Goal: Contribute content: Add original content to the website for others to see

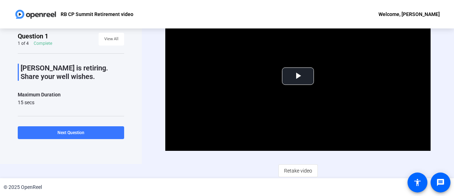
scroll to position [14, 0]
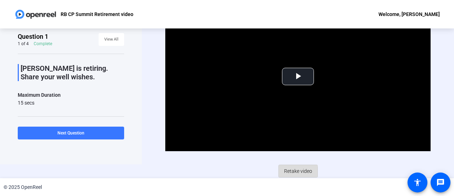
click at [279, 171] on span at bounding box center [298, 170] width 39 height 17
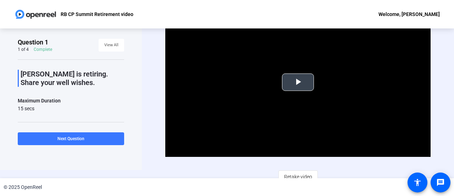
scroll to position [14, 0]
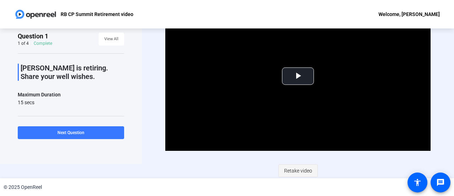
click at [289, 172] on span "Retake video" at bounding box center [298, 170] width 28 height 13
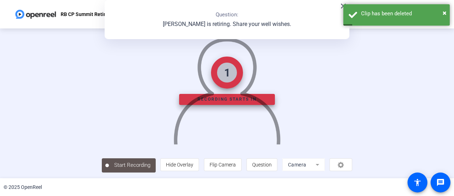
scroll to position [0, 0]
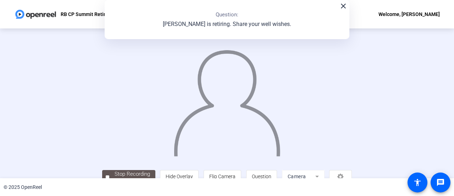
click at [344, 9] on mat-icon "close" at bounding box center [343, 6] width 9 height 9
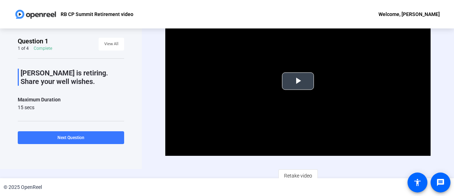
scroll to position [14, 0]
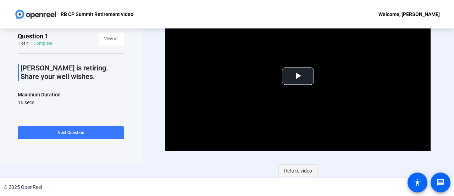
click at [282, 167] on span at bounding box center [298, 170] width 39 height 17
click at [284, 171] on span "Retake video" at bounding box center [298, 170] width 28 height 13
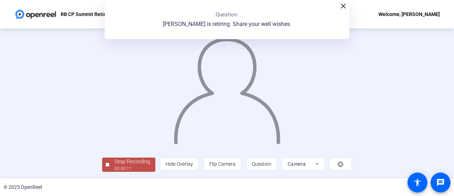
scroll to position [50, 0]
click at [102, 155] on div "Stop Recording 00:00:12 person Hide Overlay flip Flip Camera question_mark Ques…" at bounding box center [227, 91] width 250 height 162
click at [115, 165] on div "00:00:12" at bounding box center [133, 168] width 36 height 6
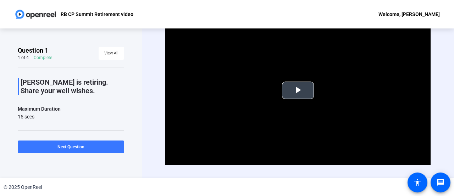
click at [298, 90] on span "Video Player" at bounding box center [298, 90] width 0 height 0
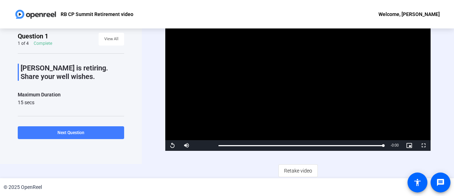
click at [61, 134] on span "Next Question" at bounding box center [71, 132] width 27 height 5
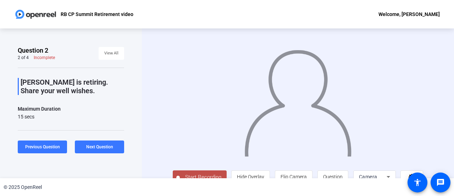
scroll to position [16, 0]
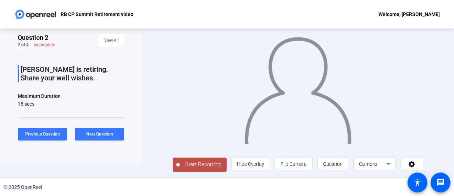
click at [202, 165] on span "Start Recording" at bounding box center [203, 164] width 47 height 8
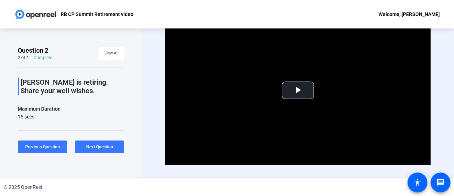
scroll to position [14, 0]
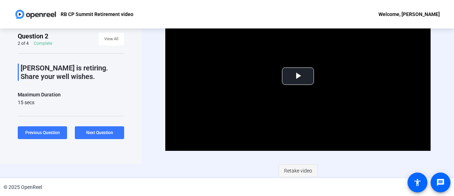
click at [297, 171] on span "Retake video" at bounding box center [298, 170] width 28 height 13
click at [284, 169] on span "Retake video" at bounding box center [298, 170] width 28 height 13
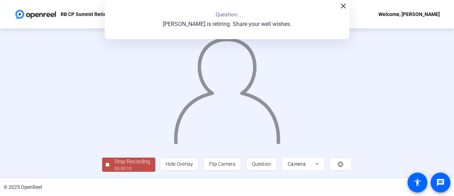
scroll to position [50, 0]
click at [115, 165] on div "00:00:11" at bounding box center [133, 168] width 36 height 6
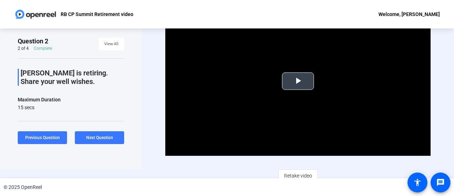
scroll to position [14, 0]
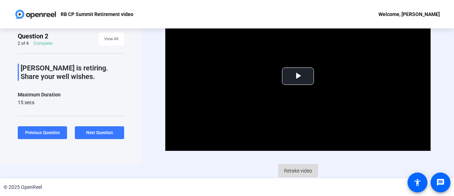
click at [284, 169] on span "Retake video" at bounding box center [298, 170] width 28 height 13
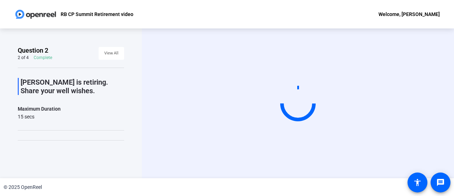
scroll to position [39, 0]
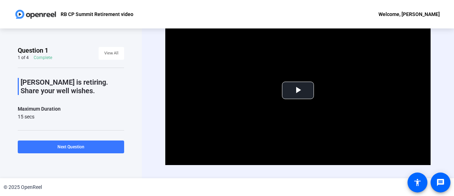
scroll to position [14, 0]
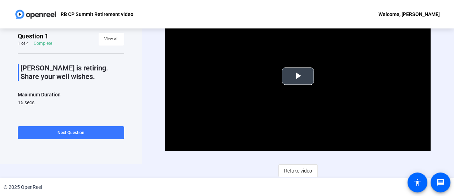
click at [298, 76] on span "Video Player" at bounding box center [298, 76] width 0 height 0
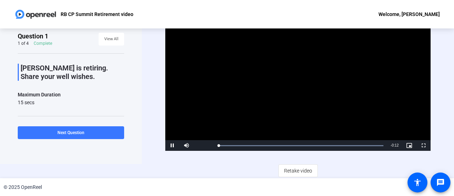
scroll to position [0, 0]
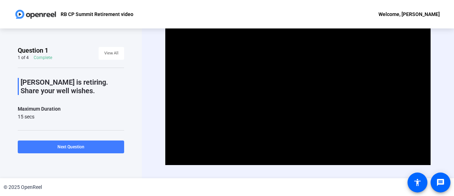
click at [74, 146] on span "Next Question" at bounding box center [71, 146] width 27 height 5
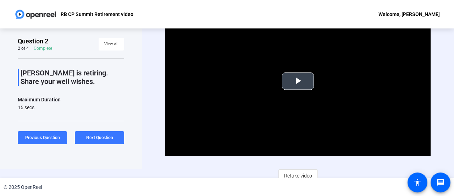
scroll to position [14, 0]
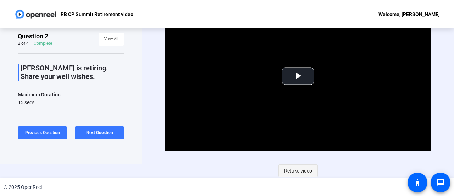
click at [294, 171] on span "Retake video" at bounding box center [298, 170] width 28 height 13
click at [285, 170] on span "Retake video" at bounding box center [298, 170] width 28 height 13
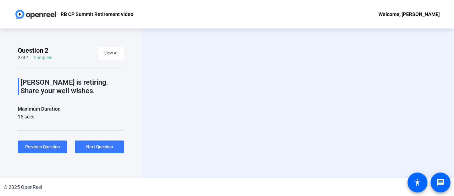
scroll to position [0, 0]
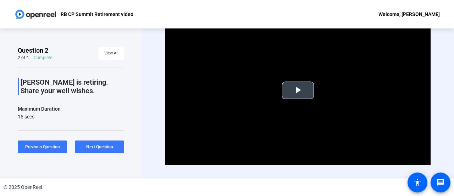
click at [298, 90] on span "Video Player" at bounding box center [298, 90] width 0 height 0
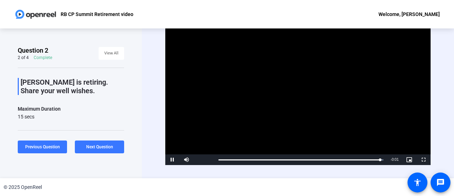
scroll to position [14, 0]
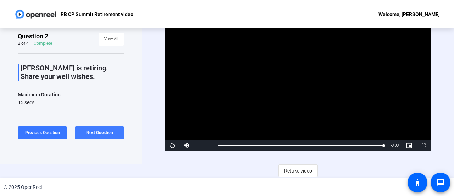
click at [95, 135] on span "Next Question" at bounding box center [99, 132] width 27 height 5
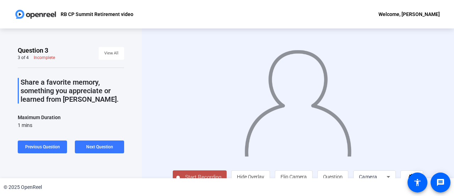
scroll to position [16, 0]
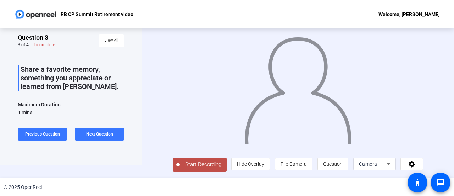
click at [186, 164] on span "Start Recording" at bounding box center [203, 164] width 47 height 8
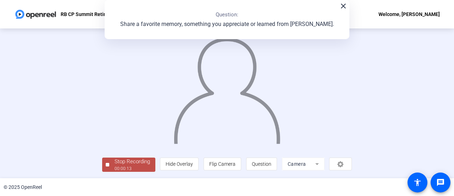
scroll to position [50, 0]
click at [115, 167] on div "00:00:14" at bounding box center [133, 168] width 36 height 6
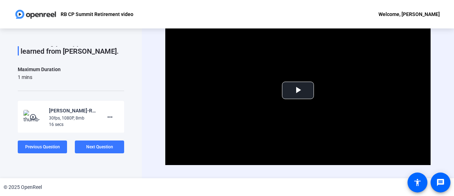
scroll to position [14, 0]
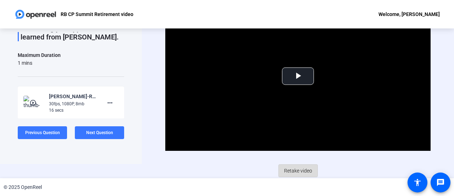
click at [294, 169] on span "Retake video" at bounding box center [298, 170] width 28 height 13
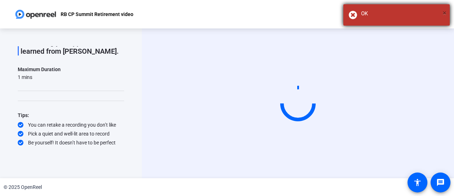
click at [446, 11] on span "×" at bounding box center [445, 13] width 4 height 9
